Goal: Task Accomplishment & Management: Manage account settings

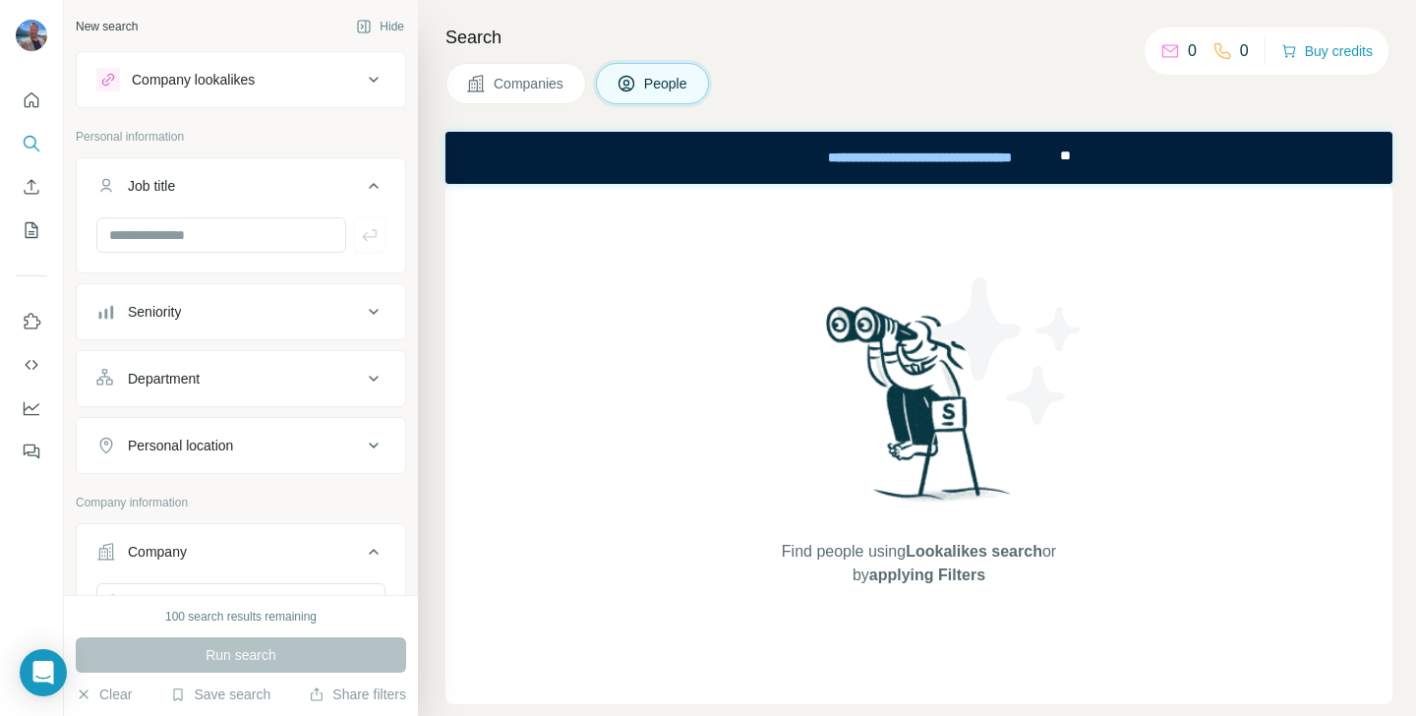
scroll to position [2067, 0]
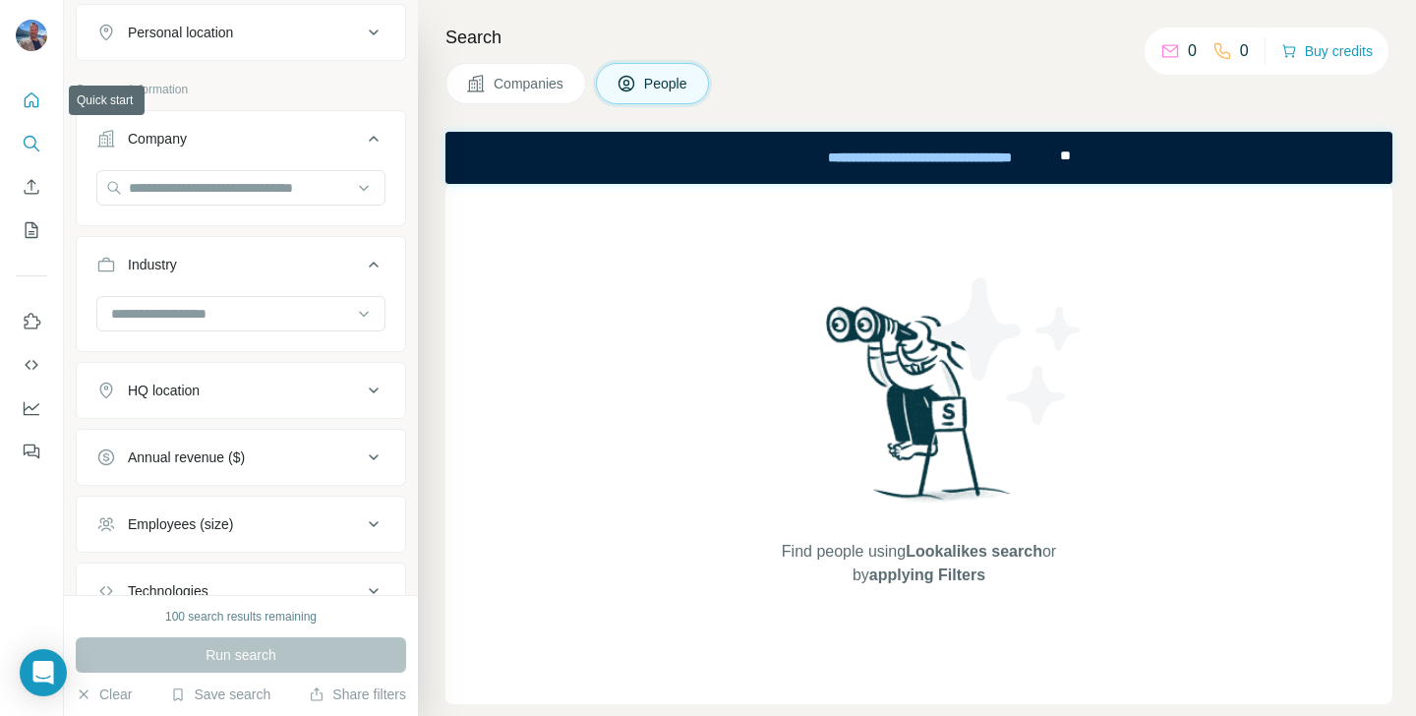
click at [22, 104] on icon "Quick start" at bounding box center [32, 100] width 20 height 20
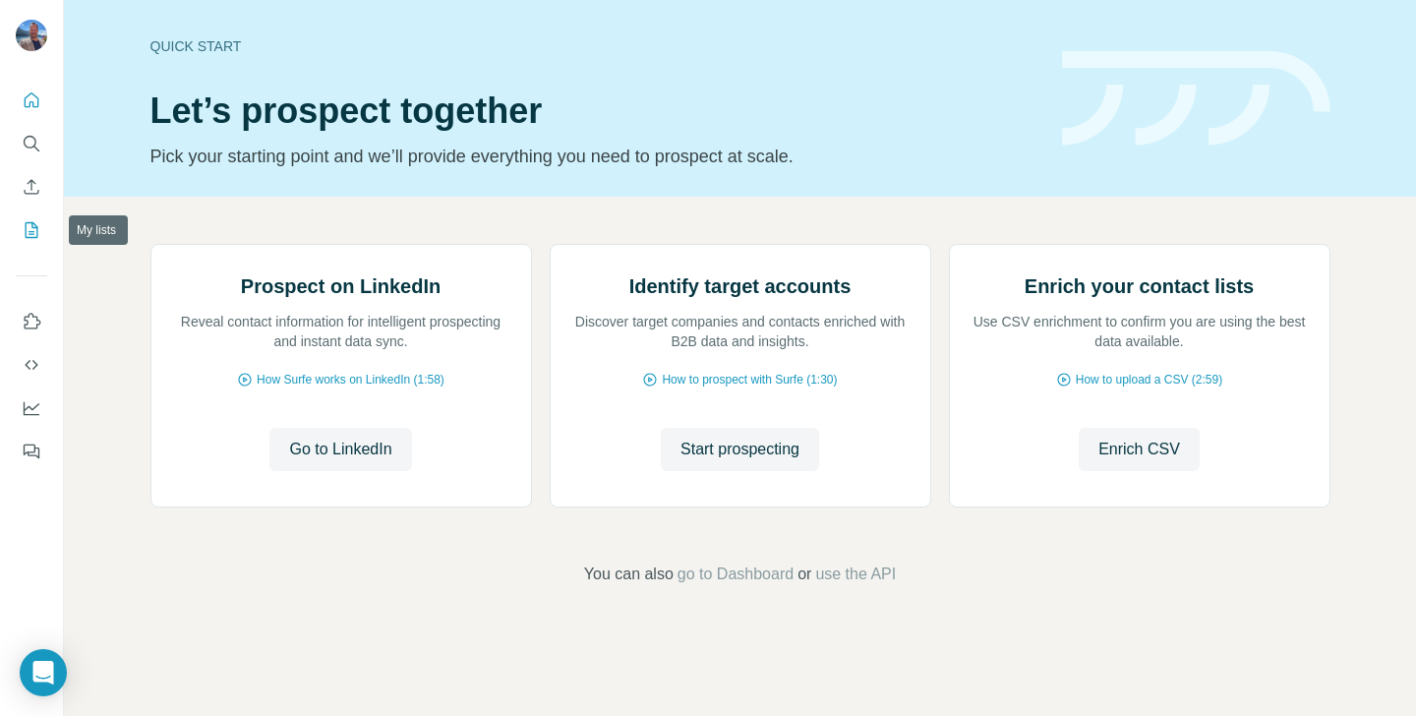
click at [34, 233] on icon "My lists" at bounding box center [32, 230] width 20 height 20
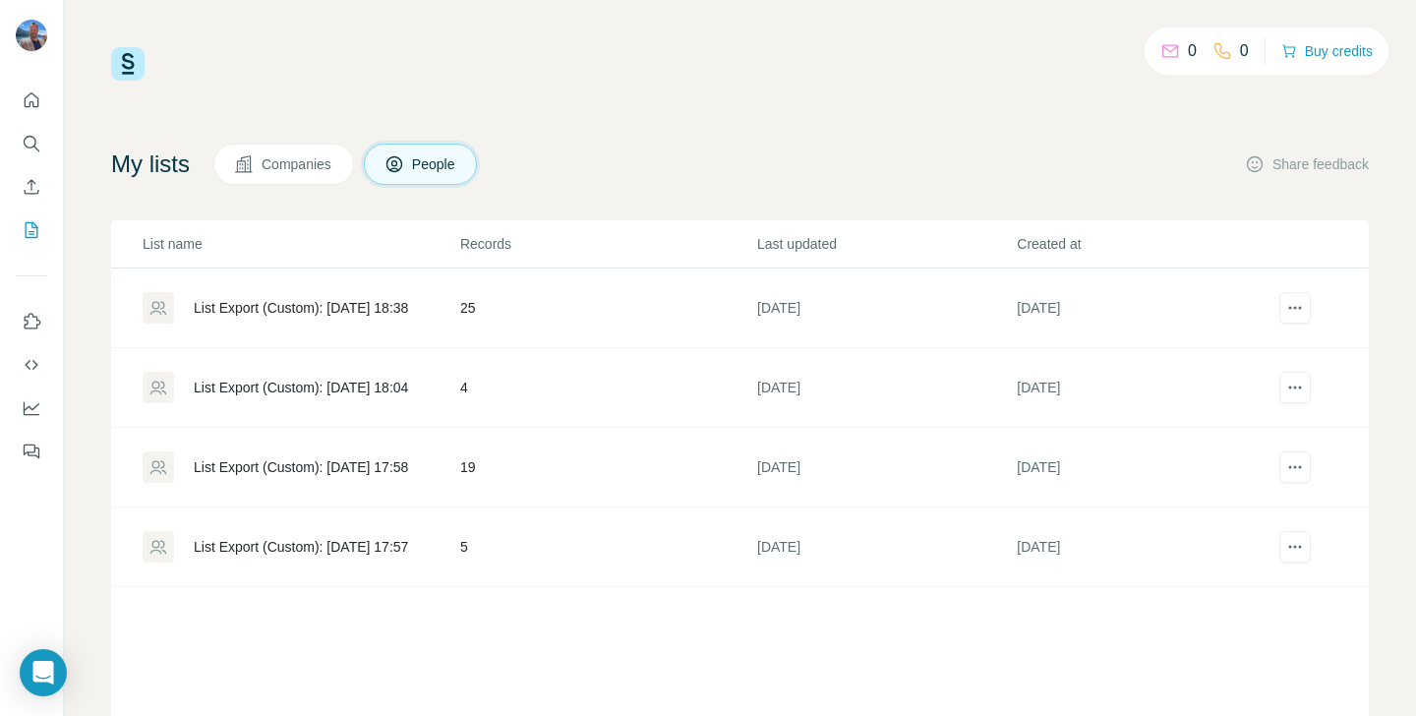
click at [242, 306] on div "List Export (Custom): [DATE] 18:38" at bounding box center [301, 308] width 214 height 20
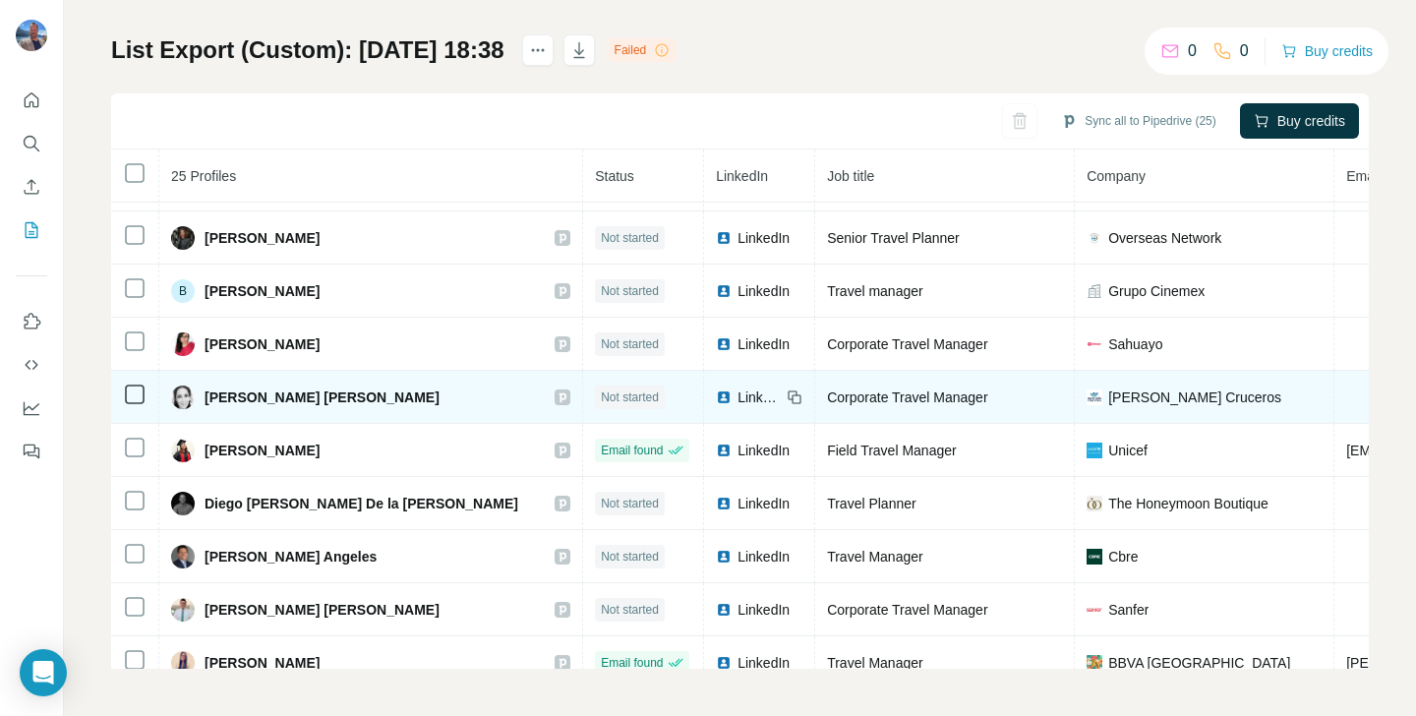
scroll to position [57, 0]
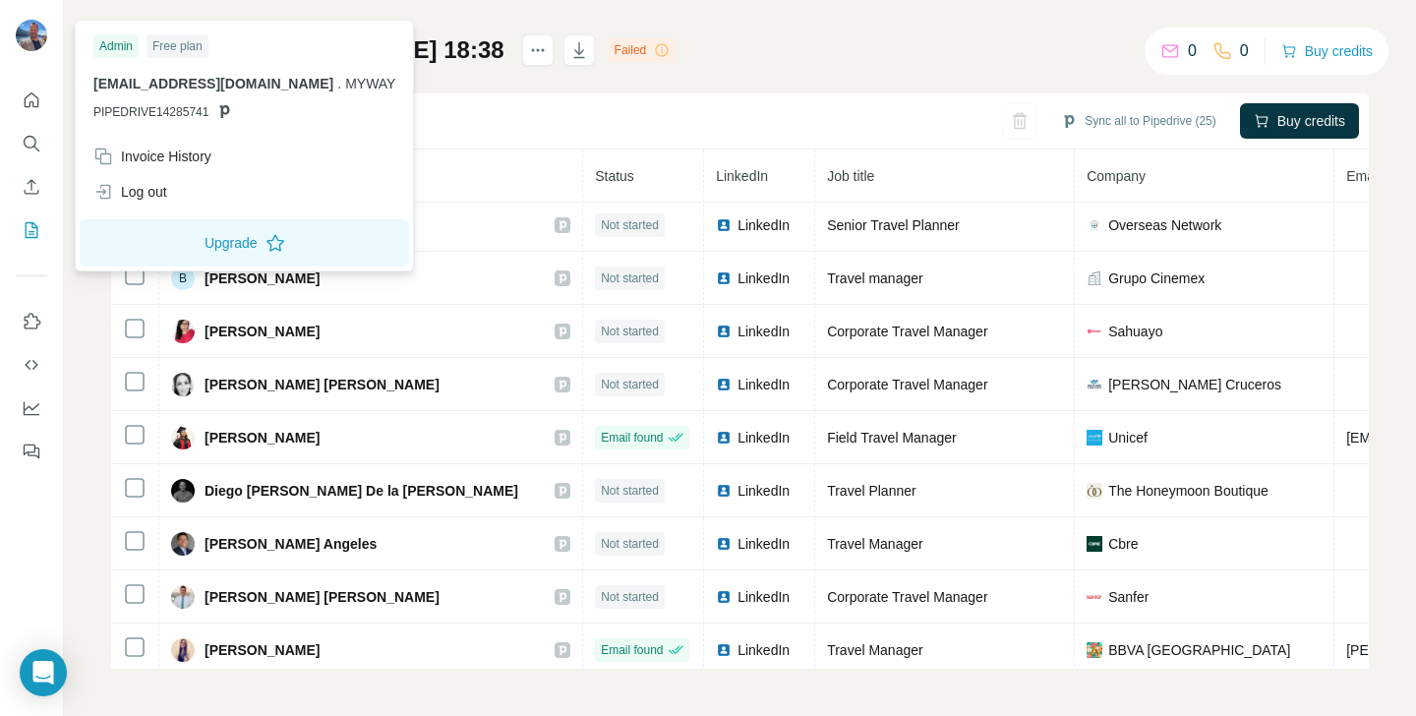
click at [22, 43] on img at bounding box center [31, 35] width 31 height 31
click at [471, 128] on div "Sync all to Pipedrive (25) Buy credits" at bounding box center [740, 121] width 1258 height 56
click at [23, 35] on img at bounding box center [31, 35] width 31 height 31
click at [532, 113] on div "Sync all to Pipedrive (25) Buy credits" at bounding box center [740, 121] width 1258 height 56
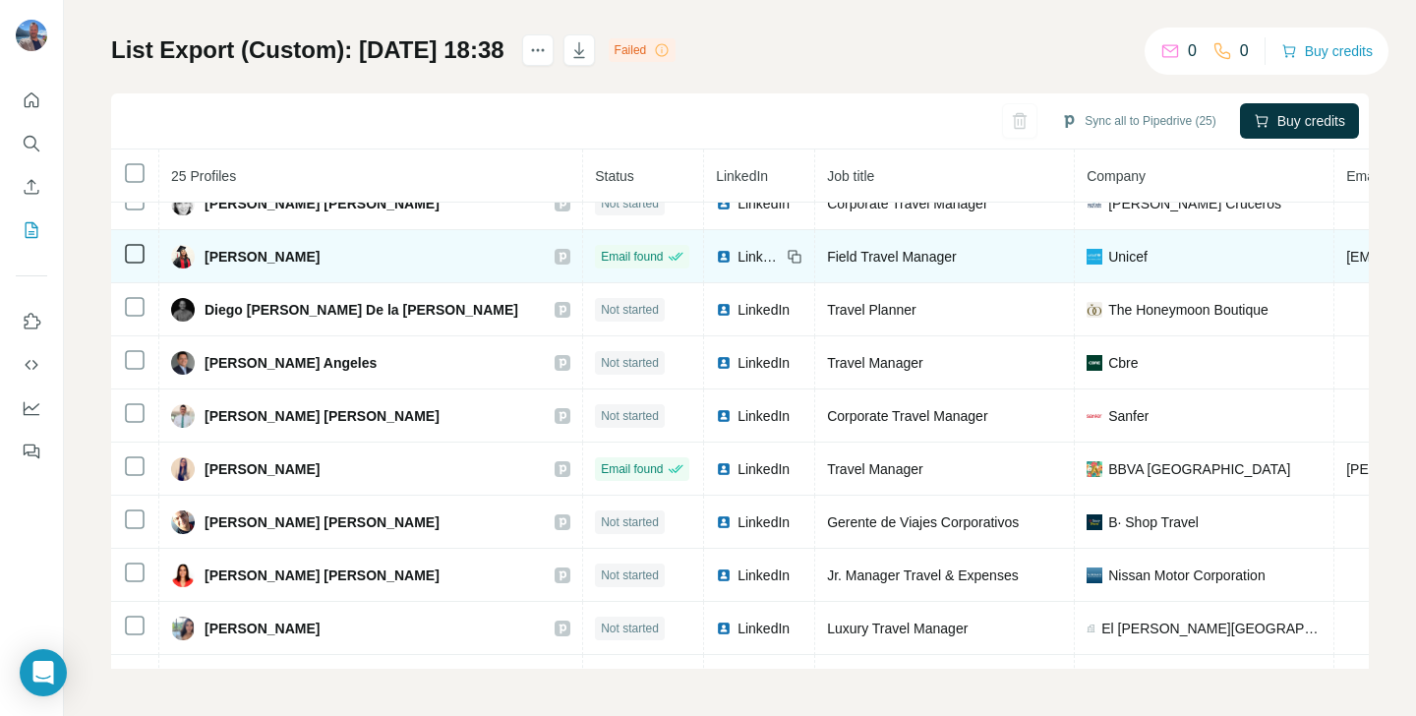
scroll to position [0, 0]
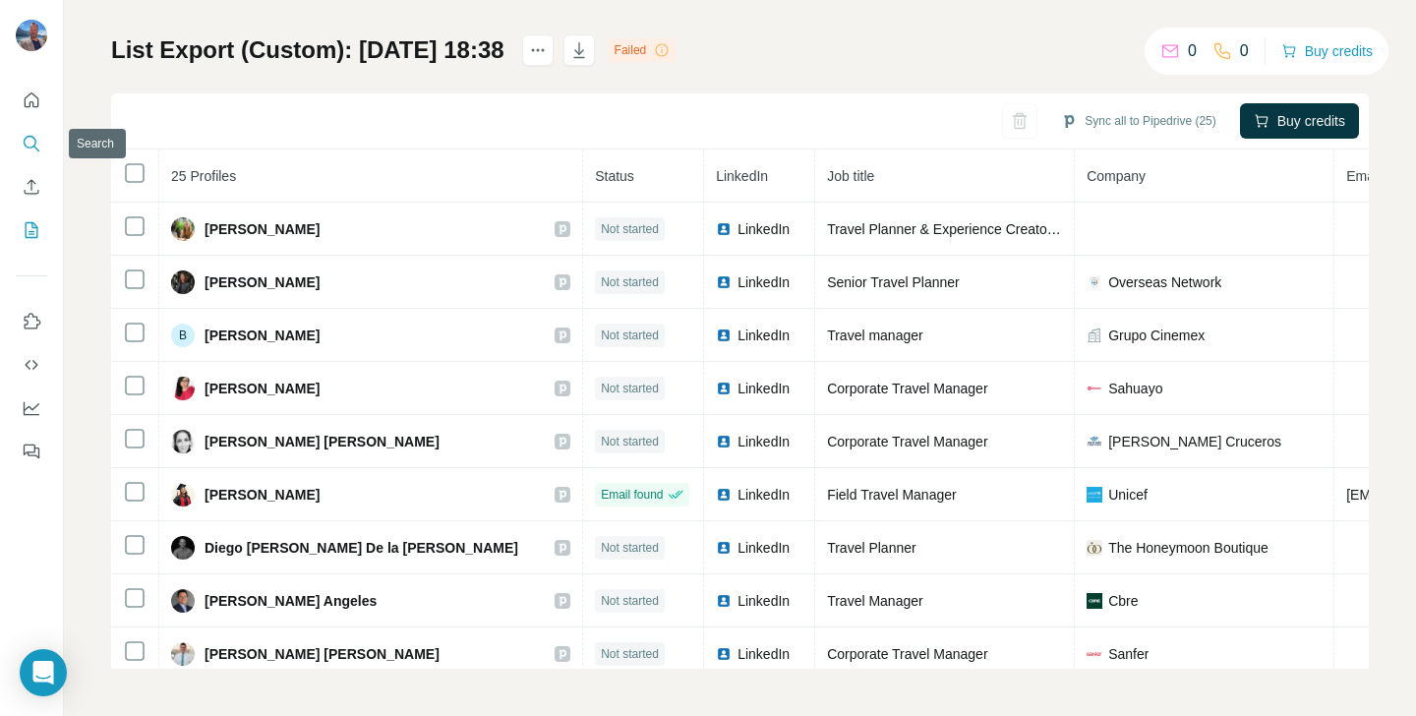
click at [43, 149] on button "Search" at bounding box center [31, 143] width 31 height 35
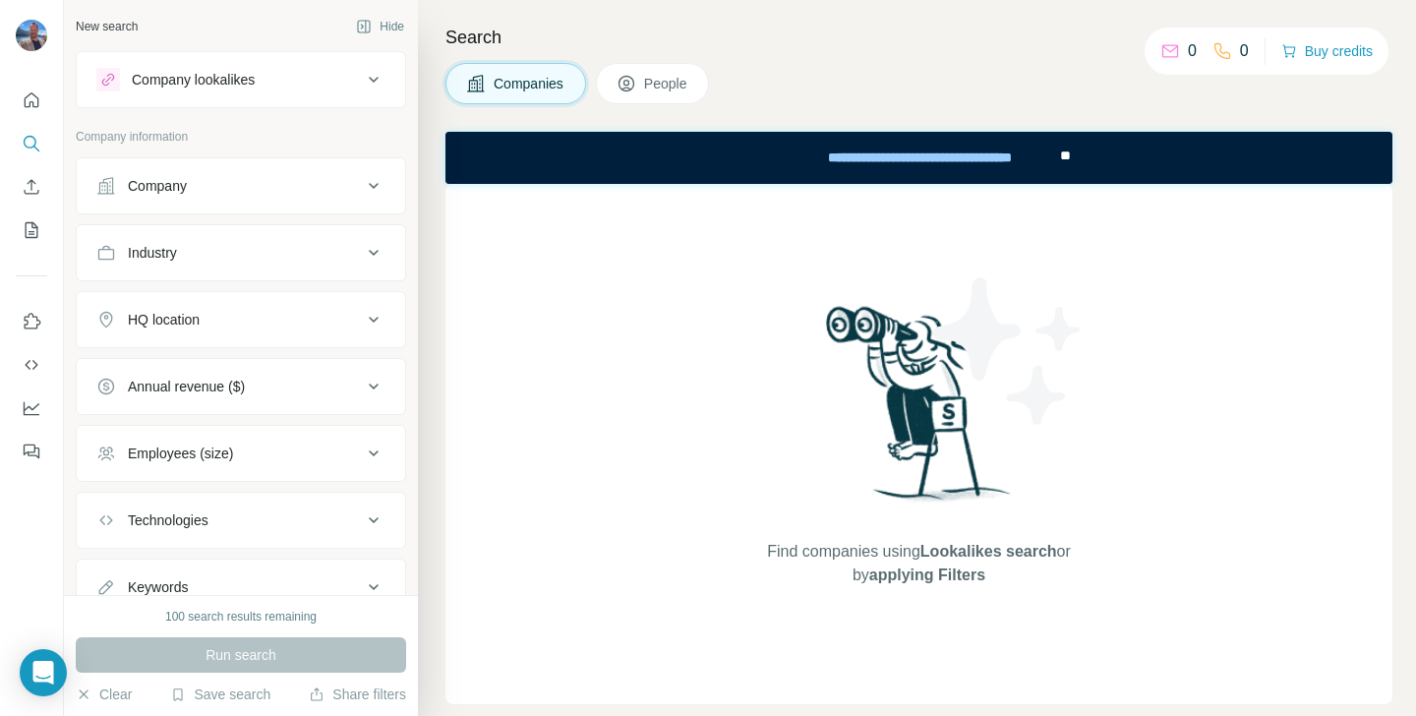
click at [231, 188] on div "Company" at bounding box center [229, 186] width 266 height 20
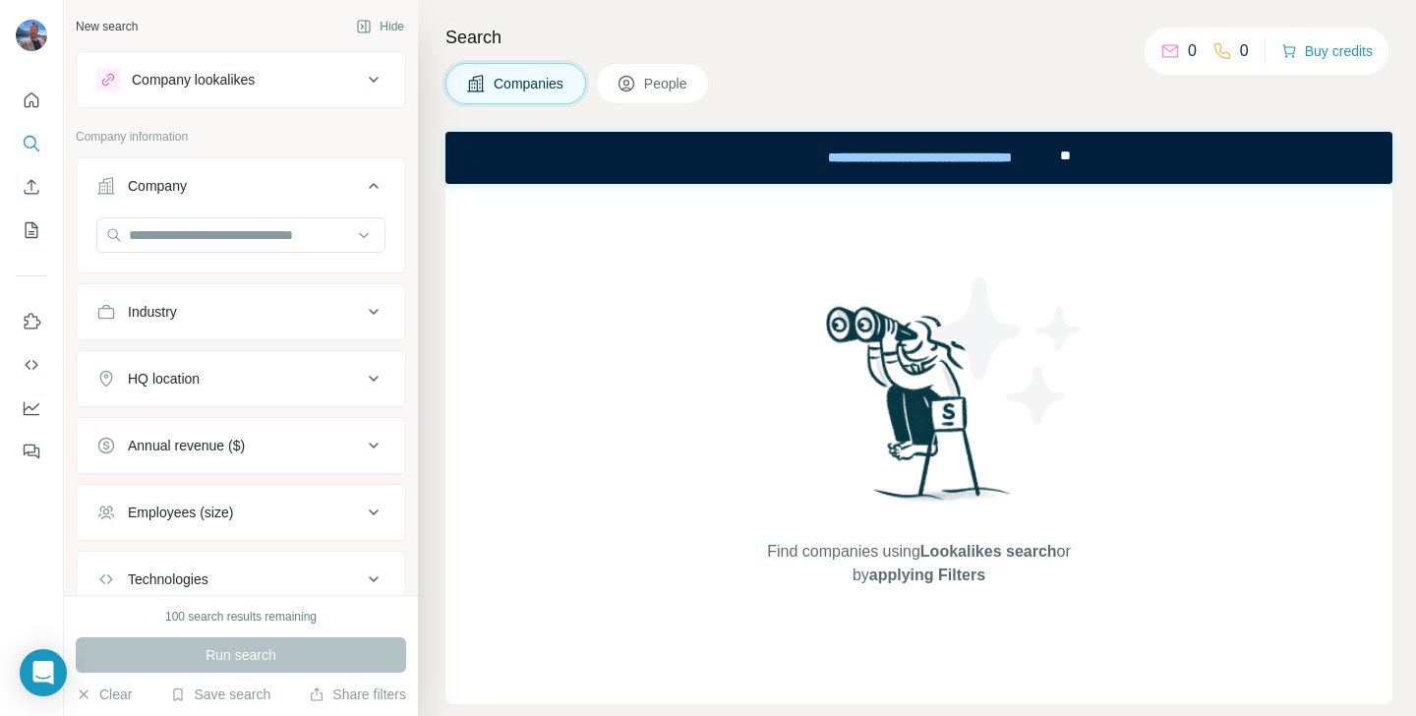
click at [376, 182] on icon at bounding box center [374, 186] width 24 height 24
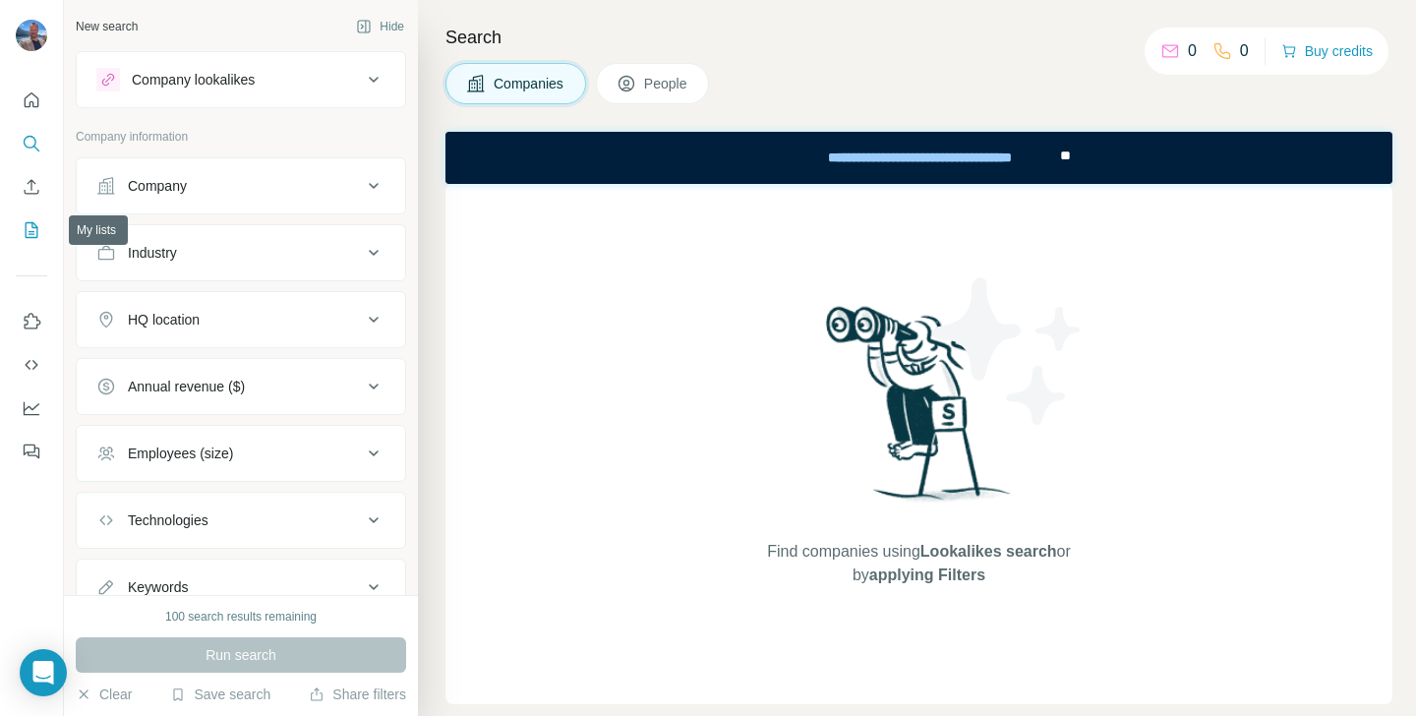
click at [26, 231] on icon "My lists" at bounding box center [32, 230] width 13 height 16
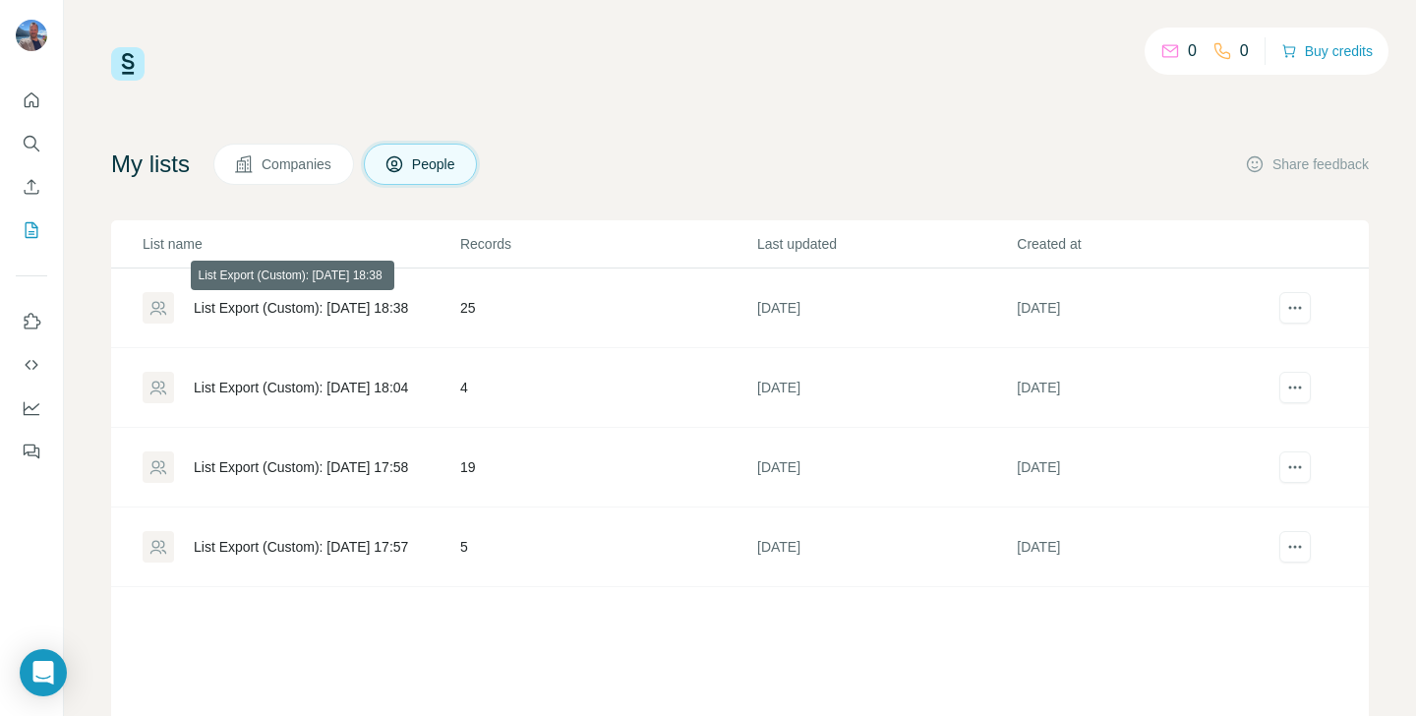
click at [328, 306] on div "List Export (Custom): [DATE] 18:38" at bounding box center [301, 308] width 214 height 20
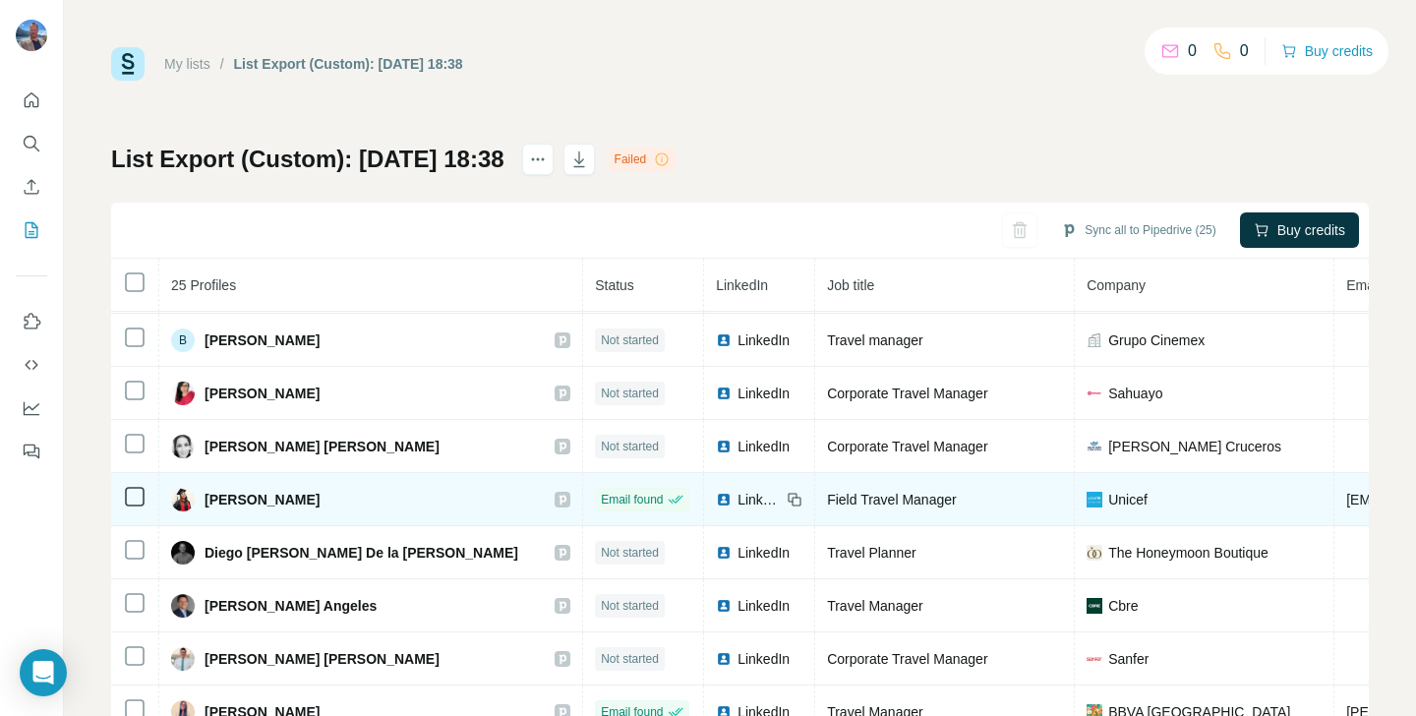
scroll to position [134, 0]
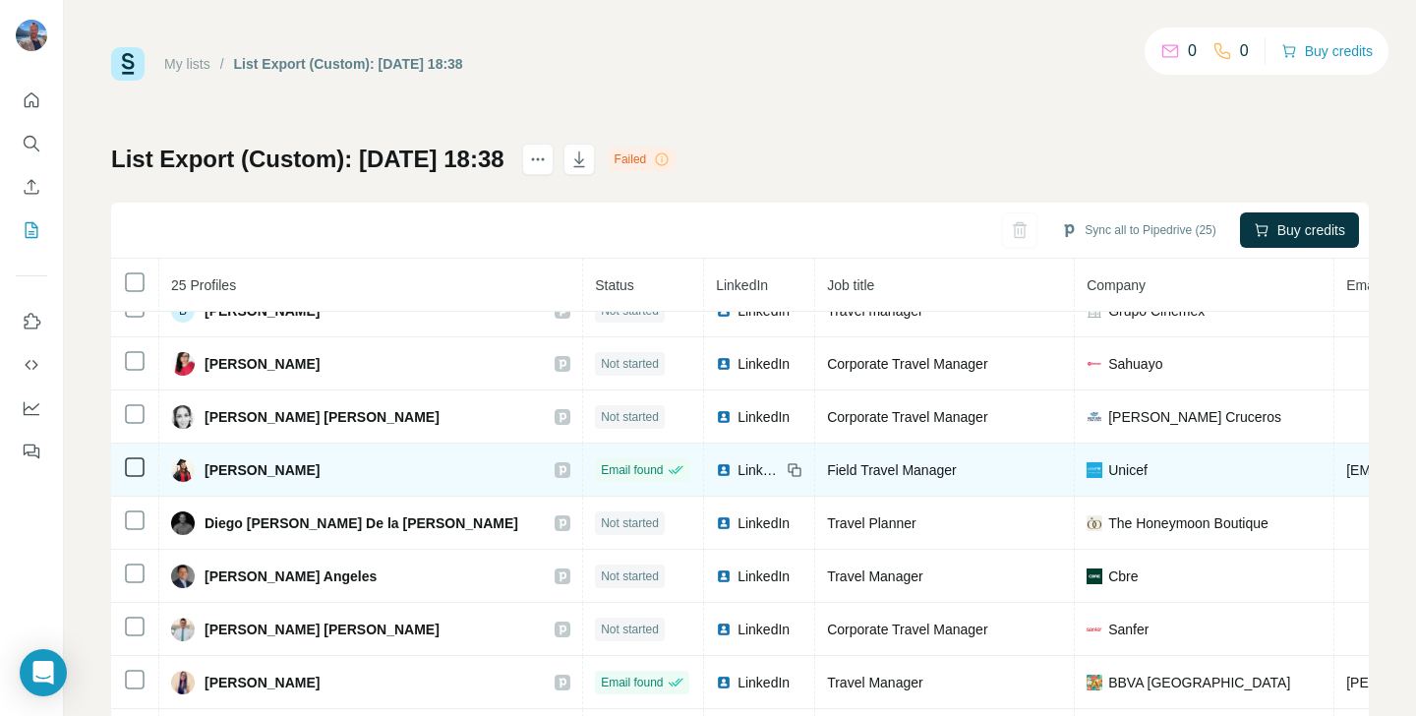
click at [601, 474] on span "Email found" at bounding box center [632, 470] width 62 height 18
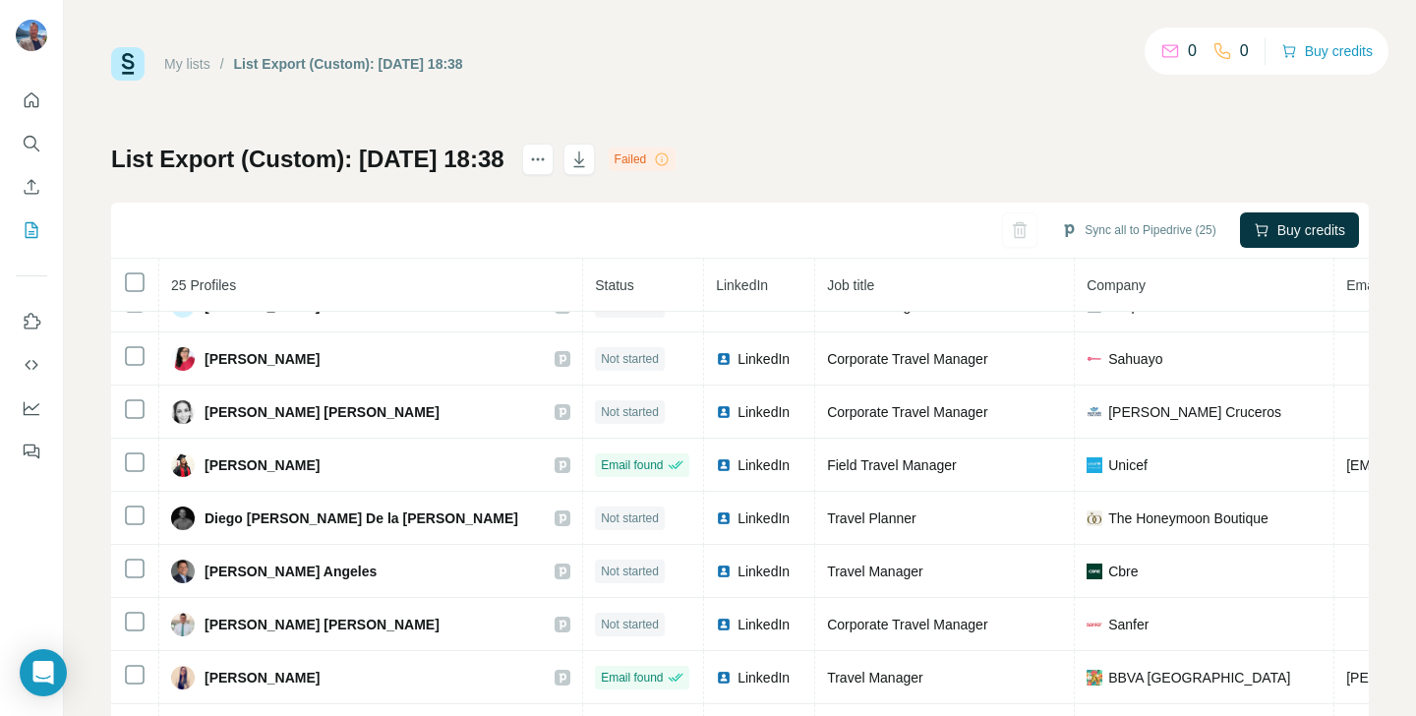
scroll to position [0, 0]
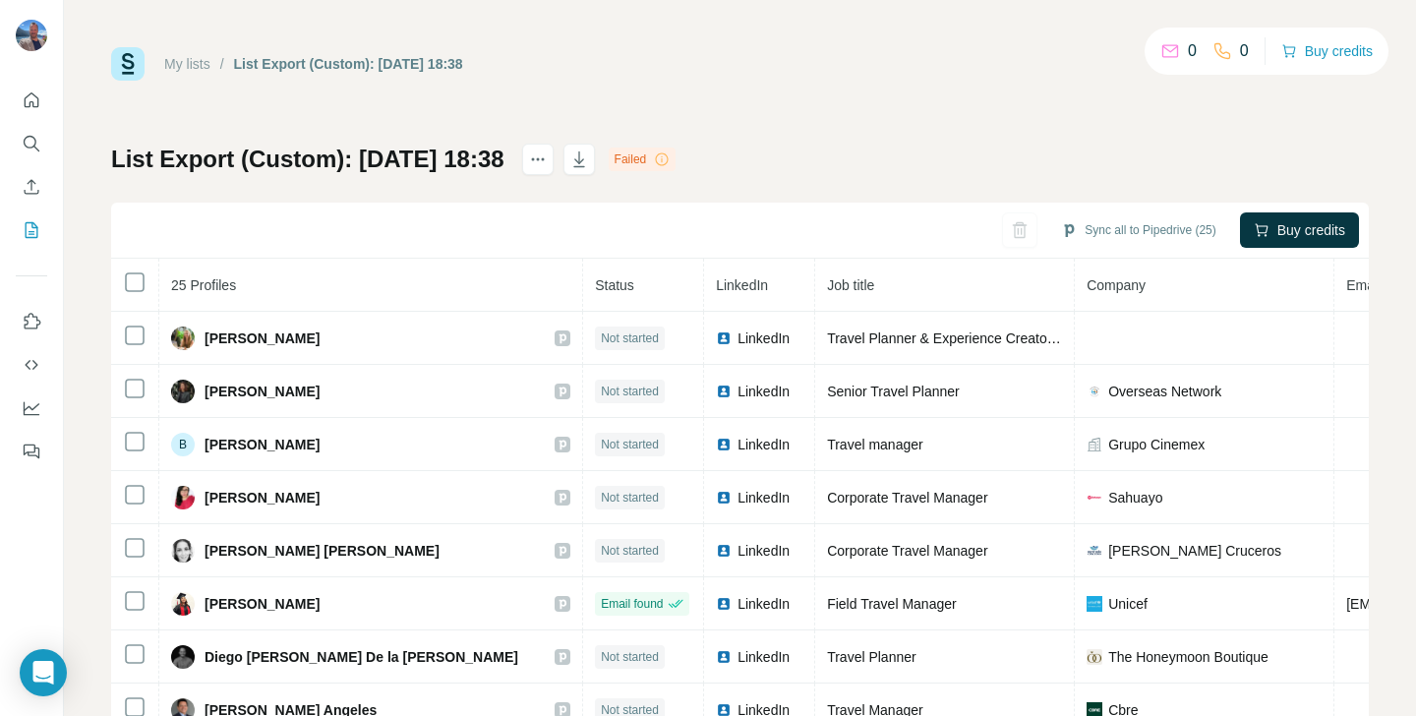
click at [769, 109] on div "My lists / List Export (Custom): [DATE] 18:38 0 0 Buy credits List Export (Cust…" at bounding box center [740, 412] width 1258 height 731
